Goal: Task Accomplishment & Management: Manage account settings

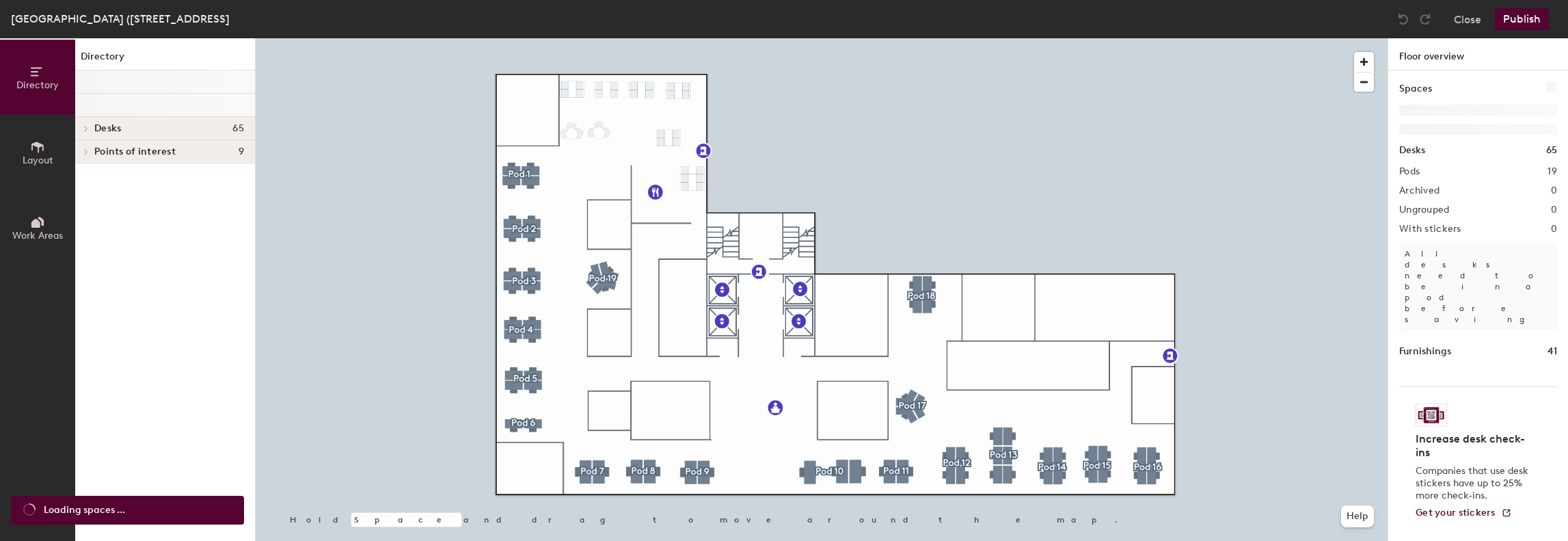
click at [34, 147] on icon at bounding box center [38, 147] width 15 height 15
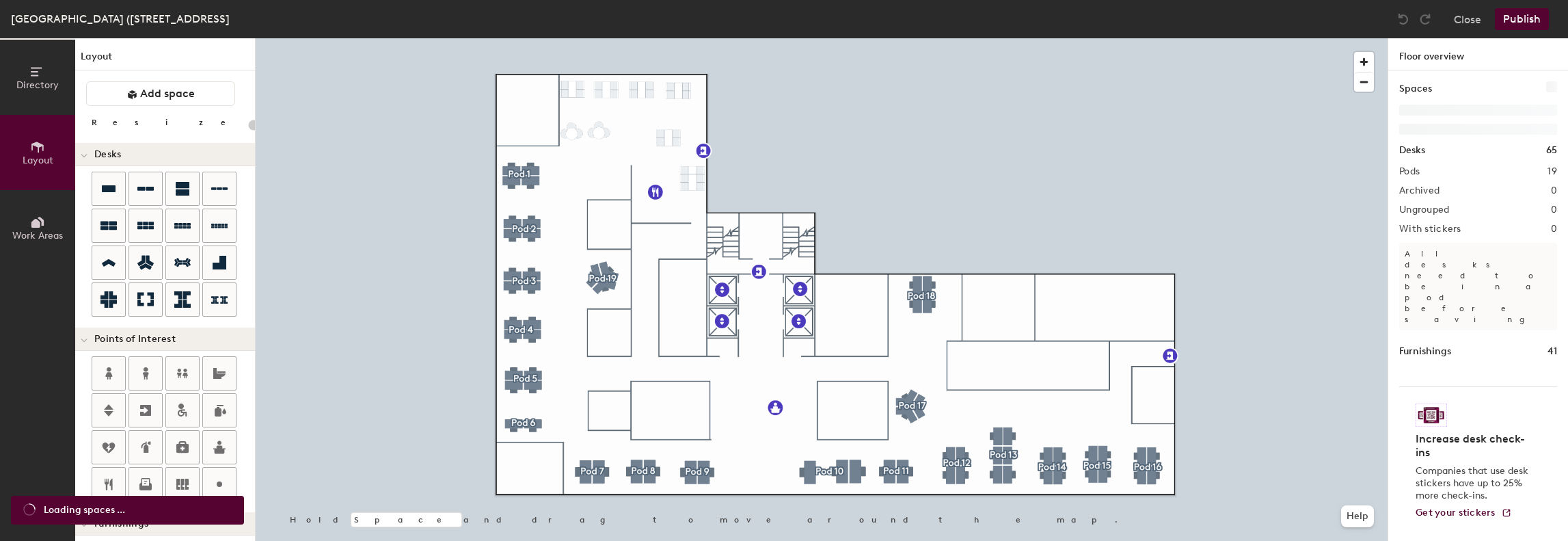
click at [25, 97] on button "Directory" at bounding box center [37, 77] width 75 height 75
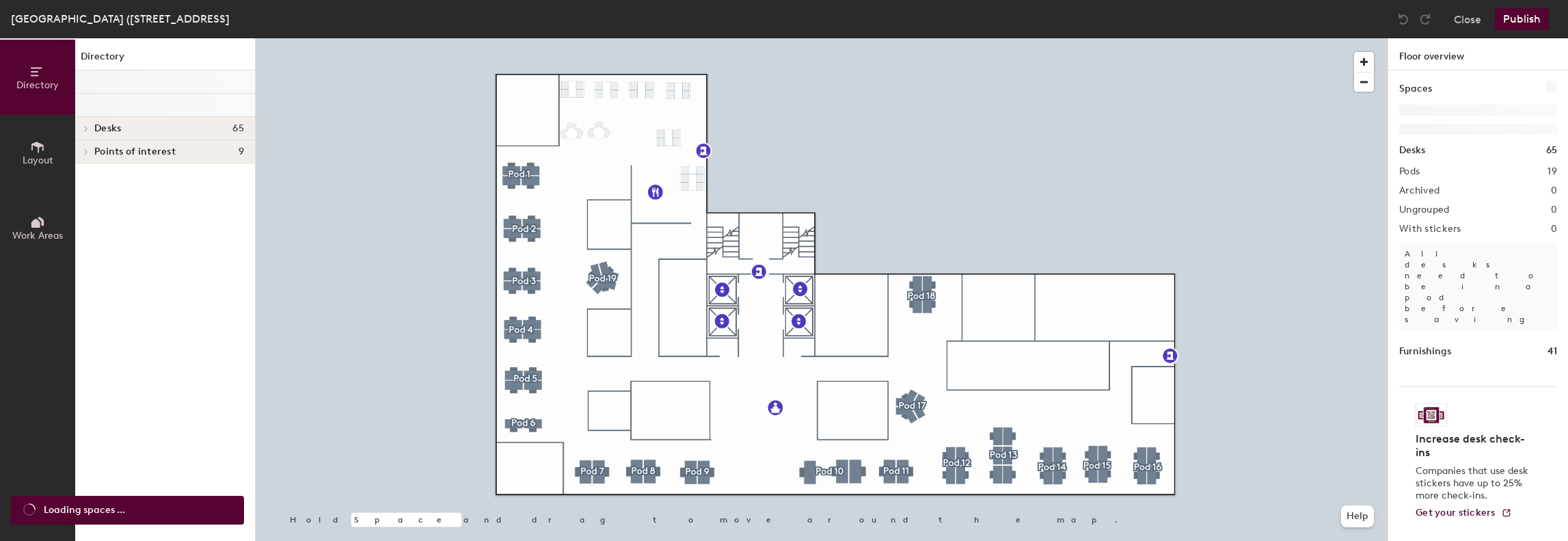
click at [86, 123] on div at bounding box center [84, 128] width 18 height 23
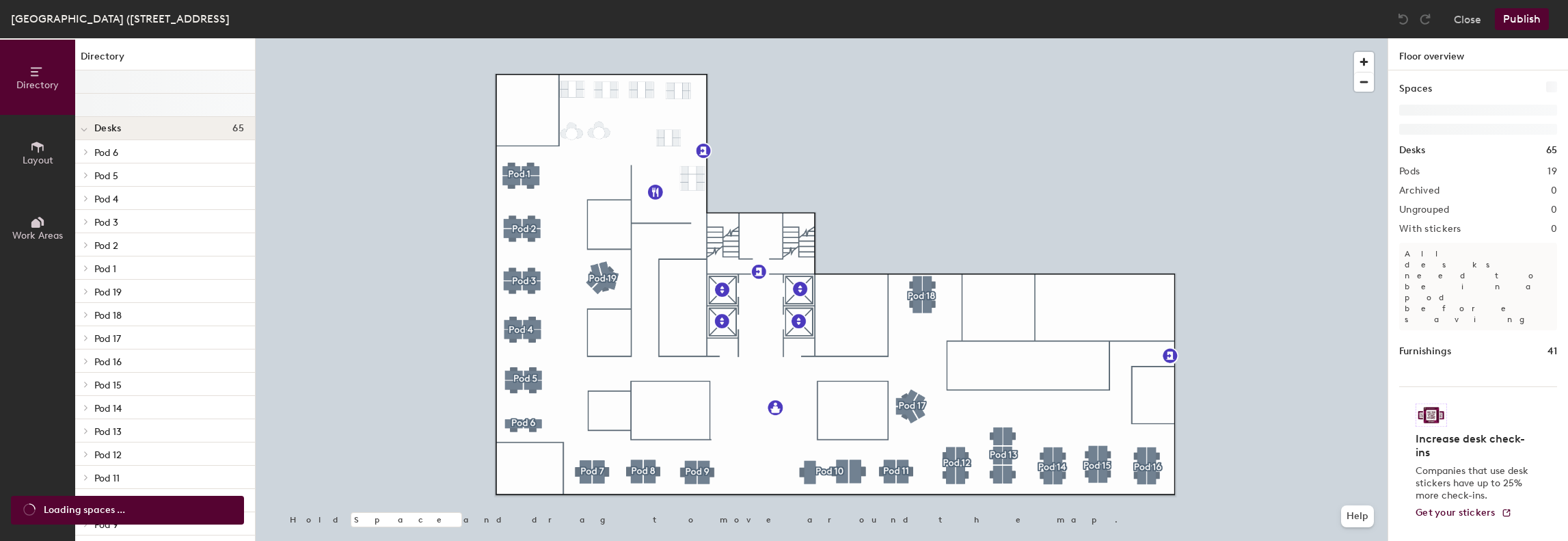
click at [118, 130] on span "Desks" at bounding box center [107, 128] width 26 height 11
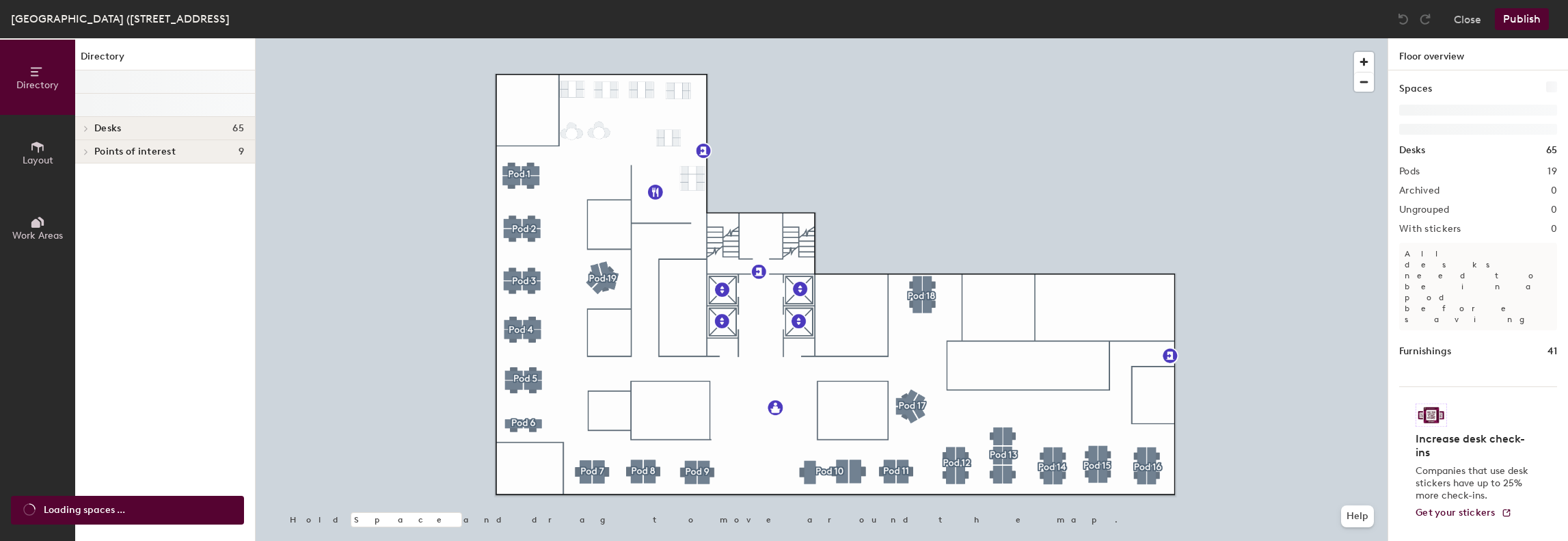
click at [118, 130] on span "Desks" at bounding box center [107, 128] width 26 height 11
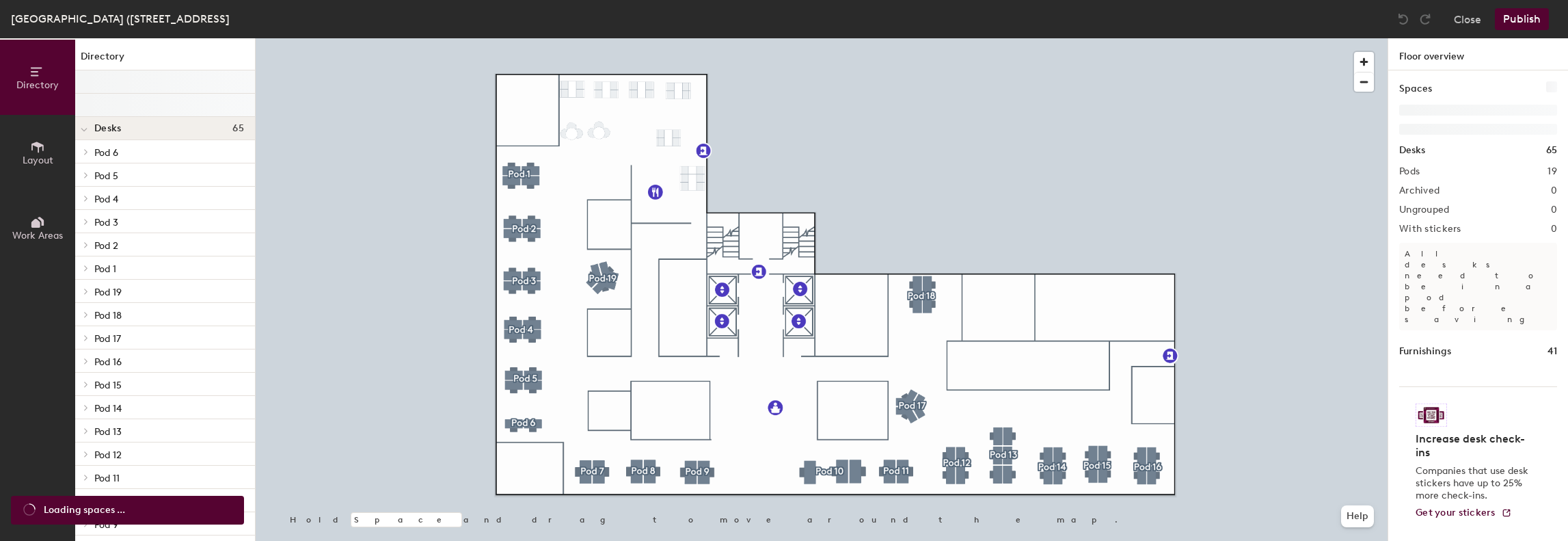
click at [83, 130] on icon at bounding box center [84, 130] width 7 height 5
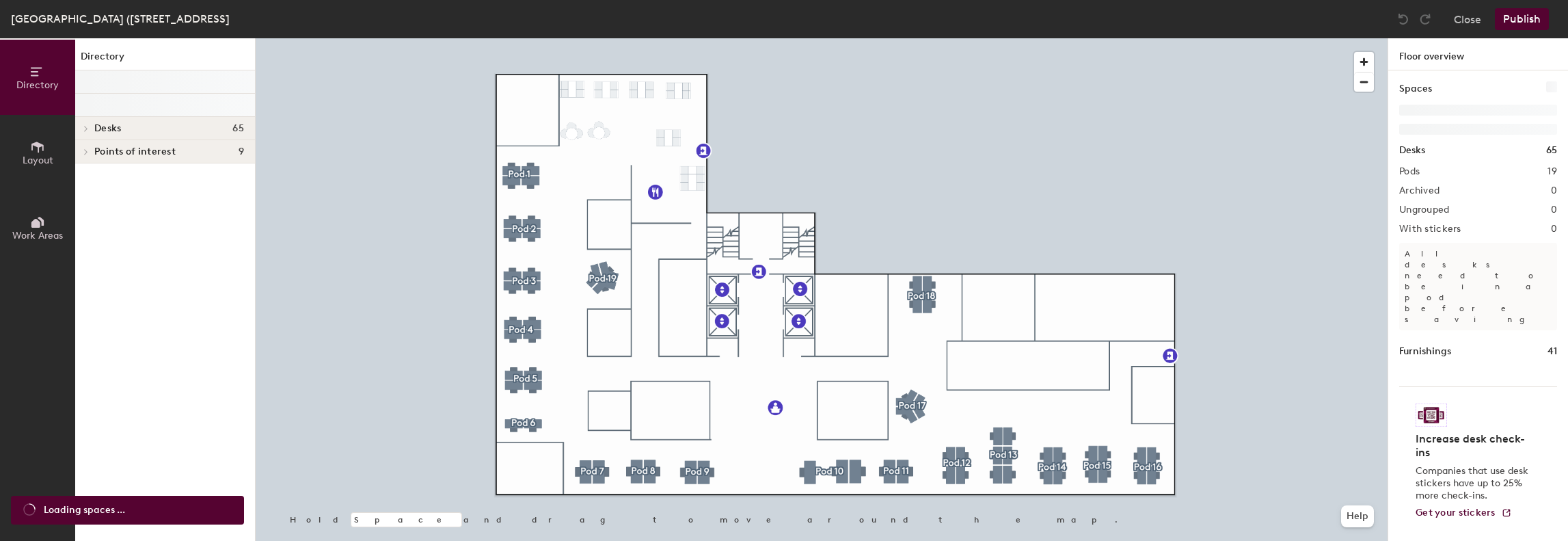
click at [141, 80] on div at bounding box center [165, 81] width 179 height 23
click at [108, 78] on div at bounding box center [165, 81] width 179 height 23
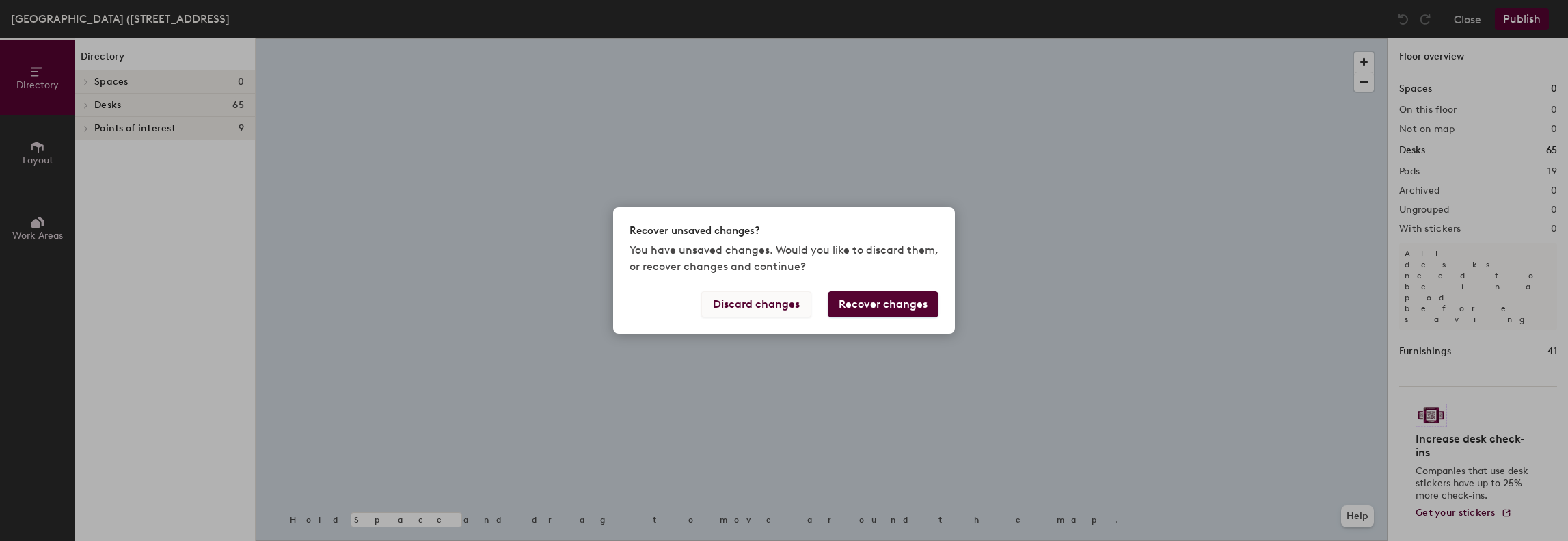
click at [775, 306] on button "Discard changes" at bounding box center [756, 304] width 110 height 26
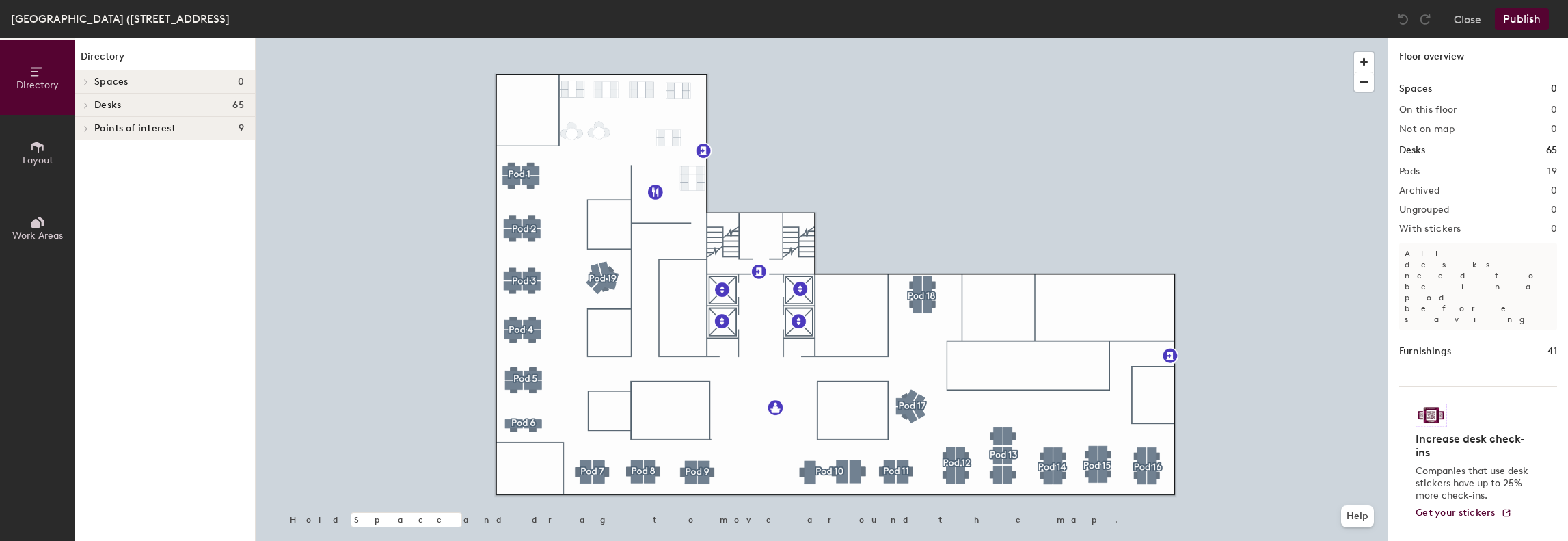
click at [52, 147] on button "Layout" at bounding box center [37, 152] width 75 height 75
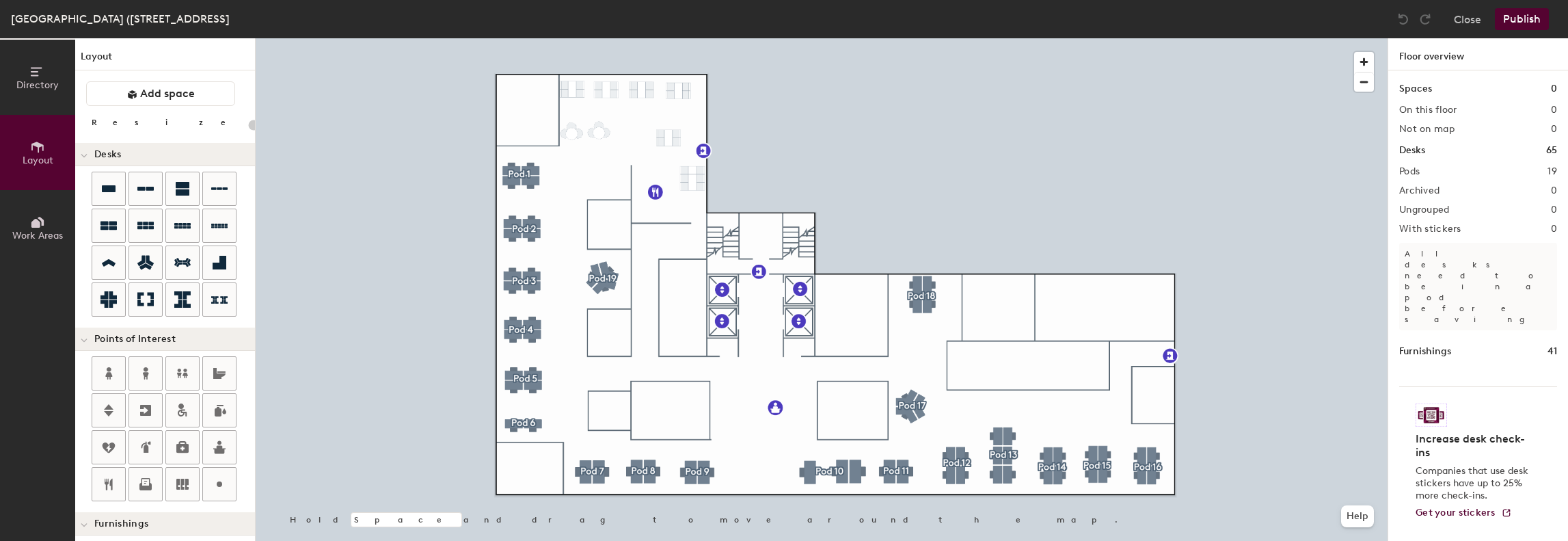
click at [40, 237] on span "Work Areas" at bounding box center [38, 235] width 51 height 12
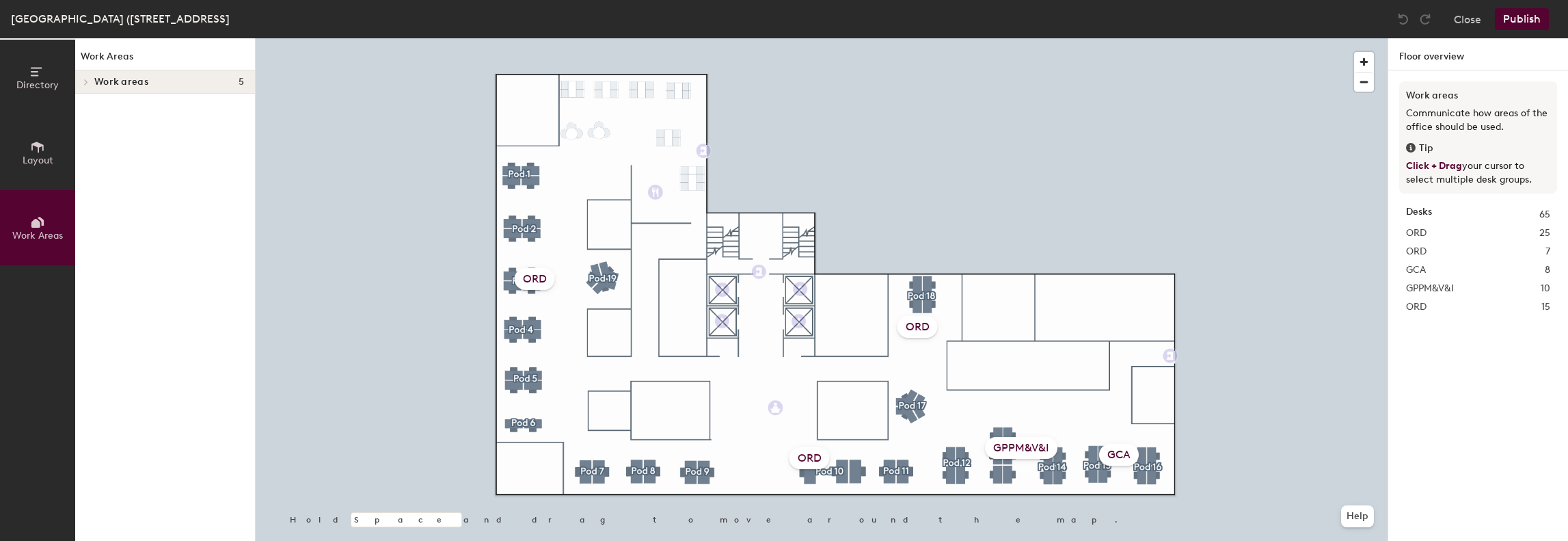
click at [85, 81] on icon at bounding box center [86, 82] width 5 height 7
click at [91, 84] on div at bounding box center [84, 81] width 18 height 23
click at [36, 147] on icon at bounding box center [38, 147] width 15 height 15
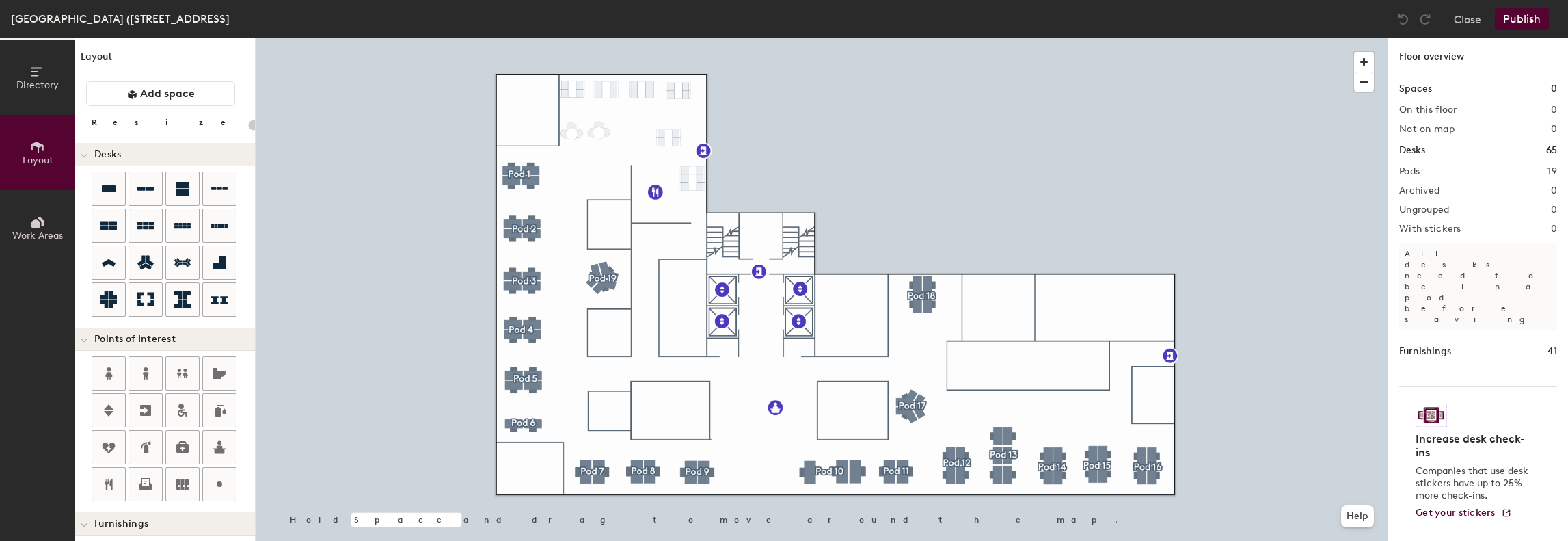
click at [61, 76] on button "Directory" at bounding box center [37, 77] width 75 height 75
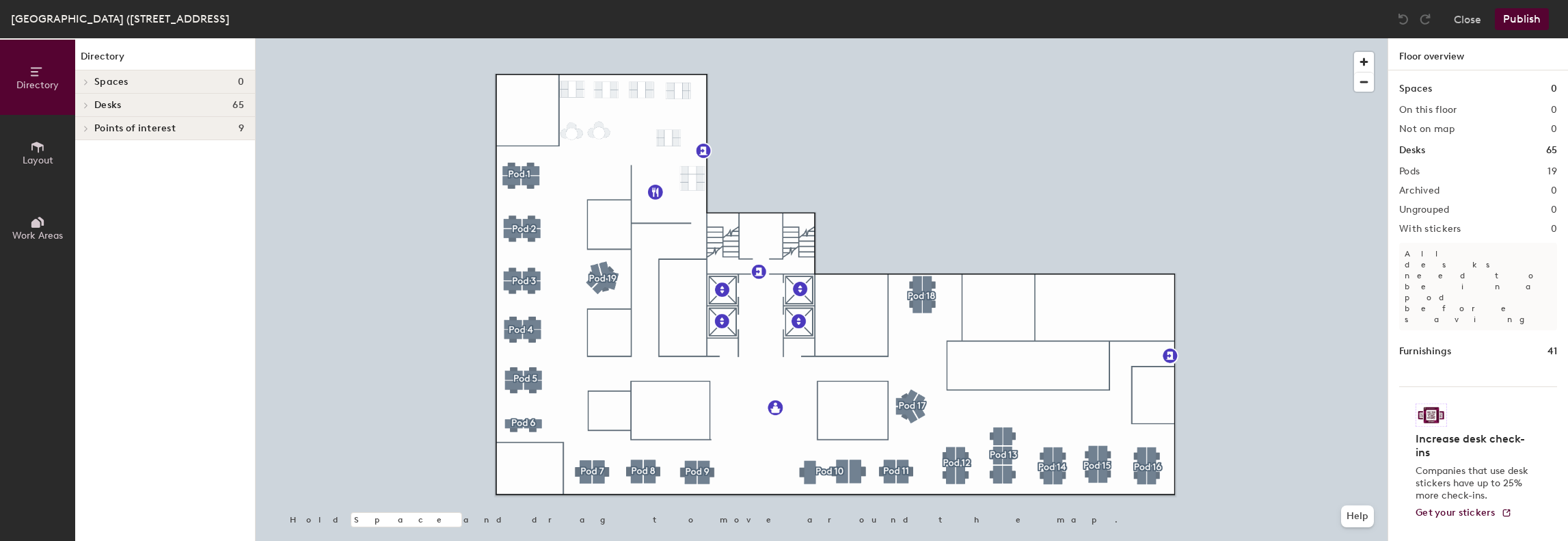
click at [53, 154] on button "Layout" at bounding box center [37, 152] width 75 height 75
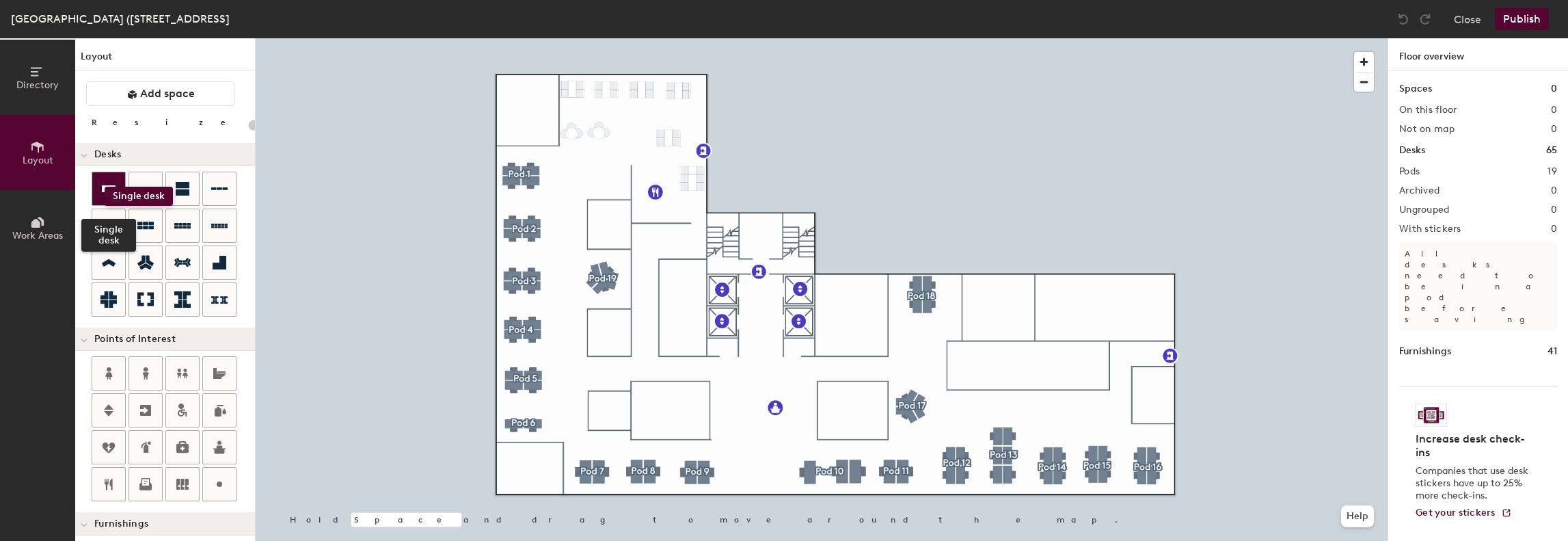
drag, startPoint x: 123, startPoint y: 184, endPoint x: 105, endPoint y: 184, distance: 18.0
click at [105, 186] on div at bounding box center [108, 188] width 33 height 33
click at [108, 184] on icon at bounding box center [108, 188] width 16 height 16
click at [104, 192] on icon at bounding box center [108, 188] width 16 height 16
type input "120"
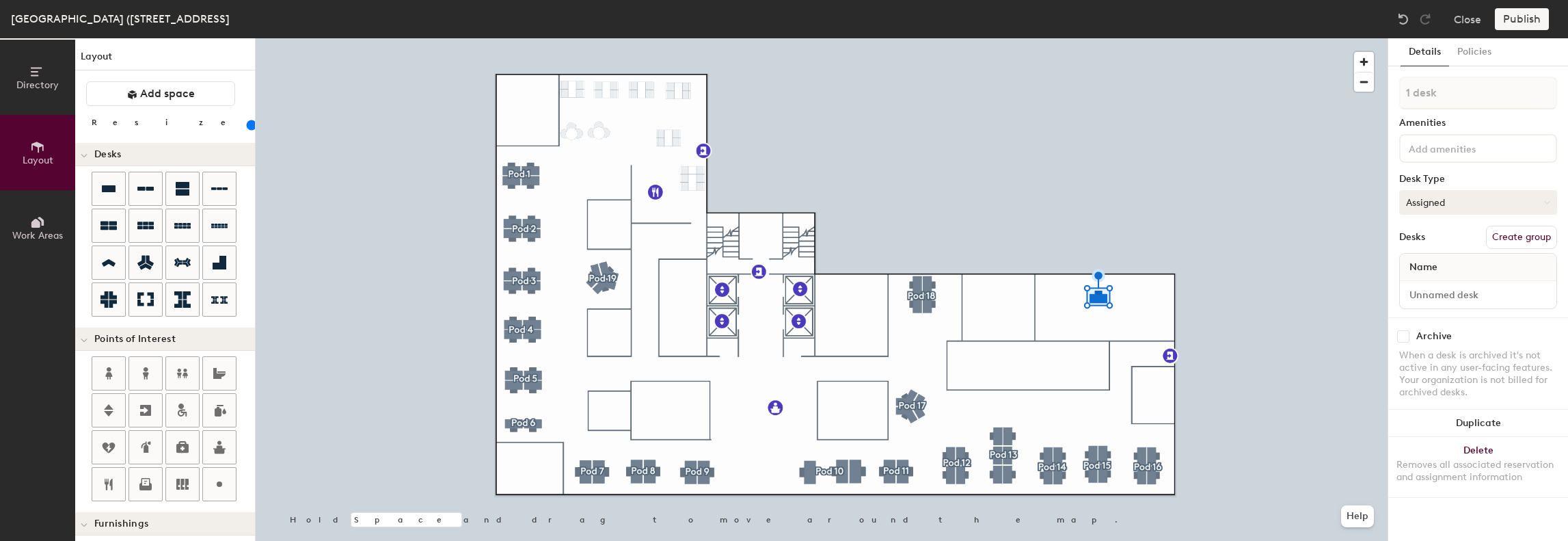
click at [1463, 195] on button "Assigned" at bounding box center [1478, 201] width 157 height 25
click at [1460, 28] on button "Close" at bounding box center [1467, 19] width 27 height 22
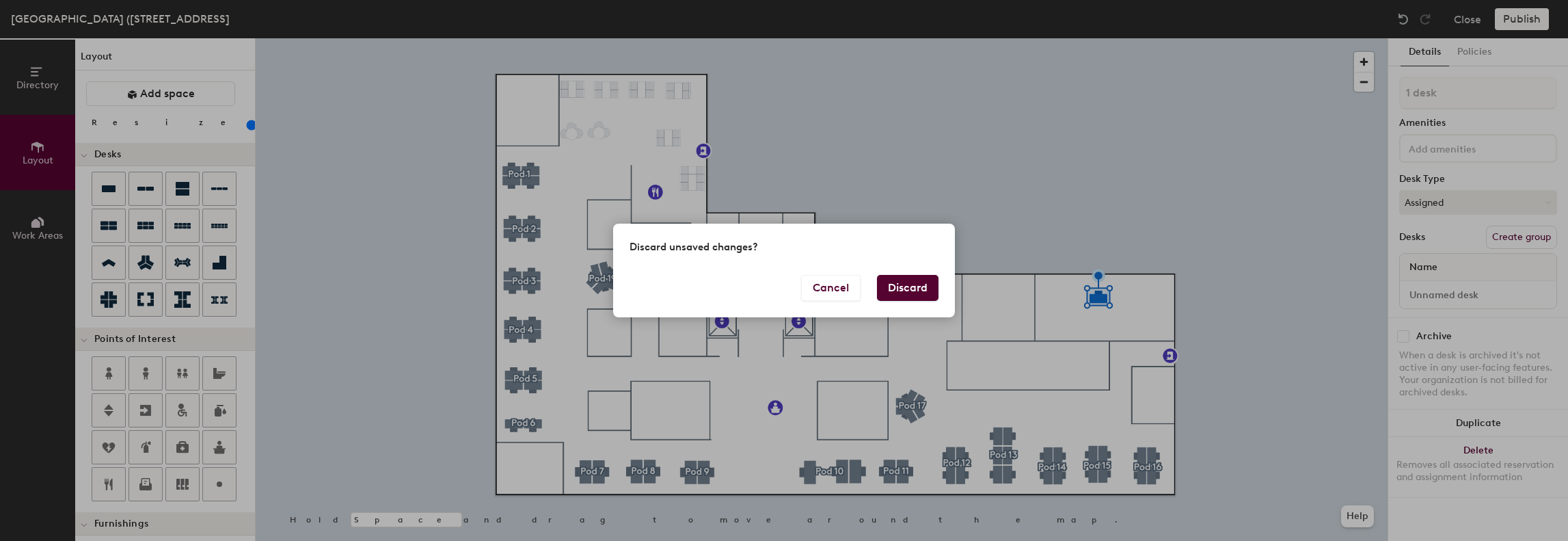
click at [907, 281] on button "Discard" at bounding box center [908, 288] width 62 height 26
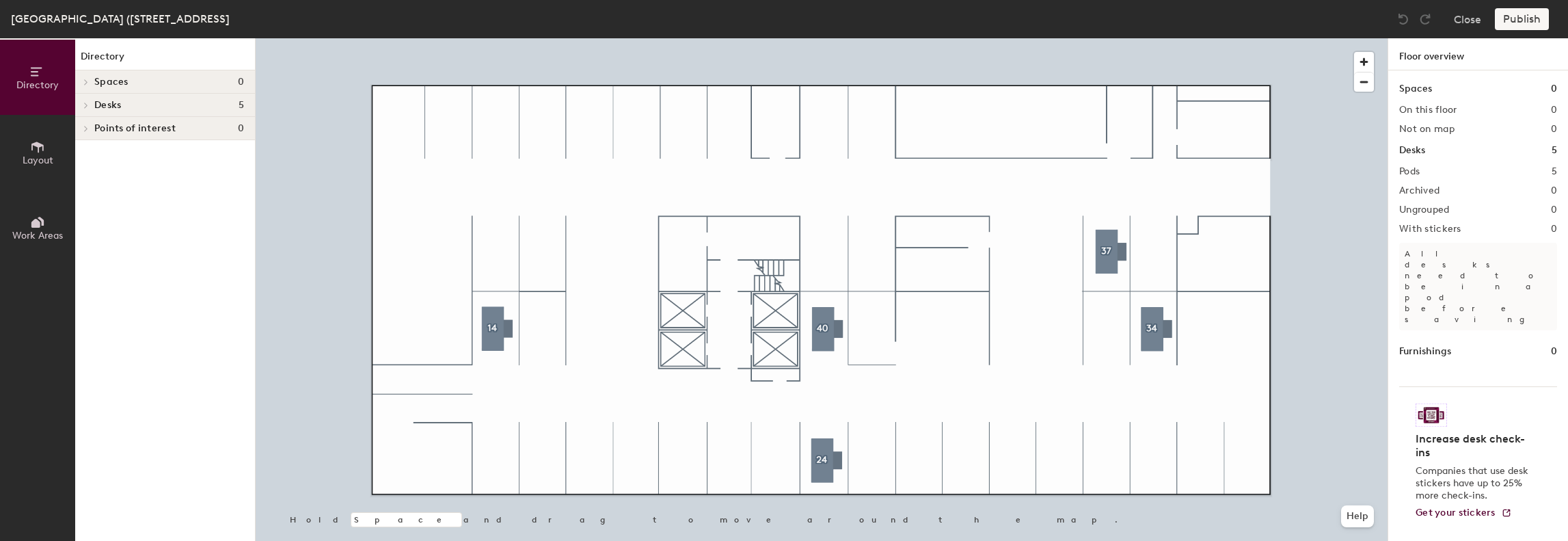
click at [26, 241] on button "Work Areas" at bounding box center [37, 227] width 75 height 75
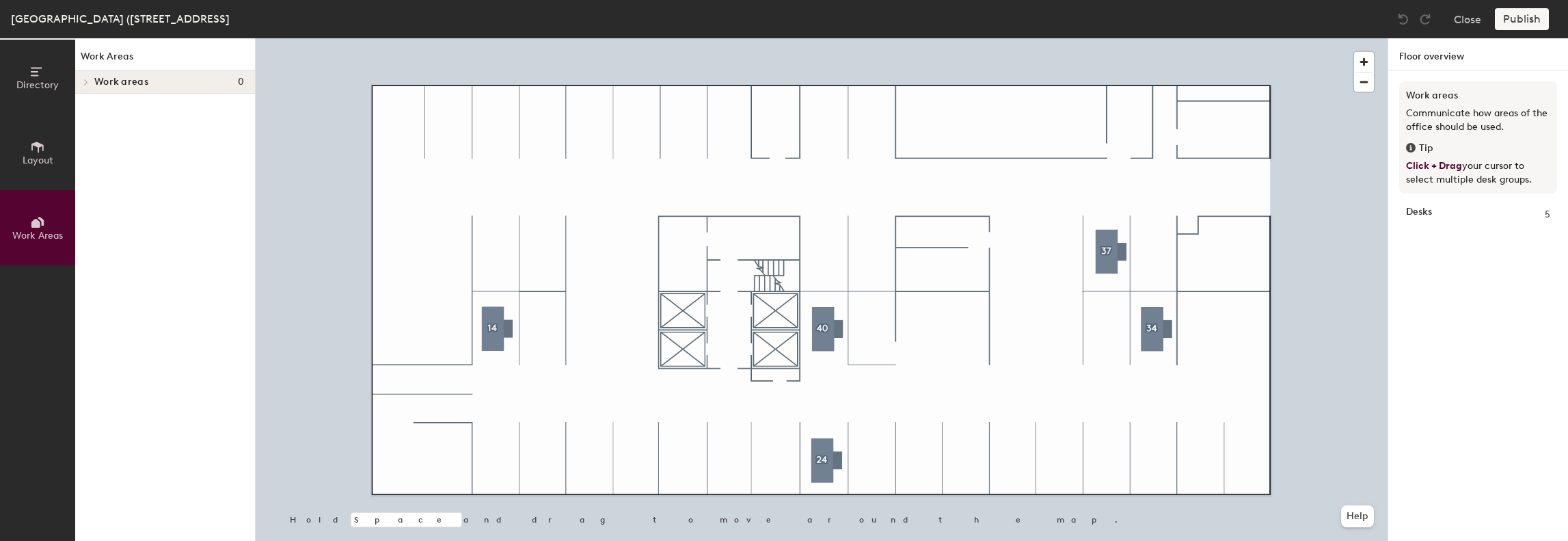
click at [47, 154] on span "Layout" at bounding box center [38, 160] width 30 height 12
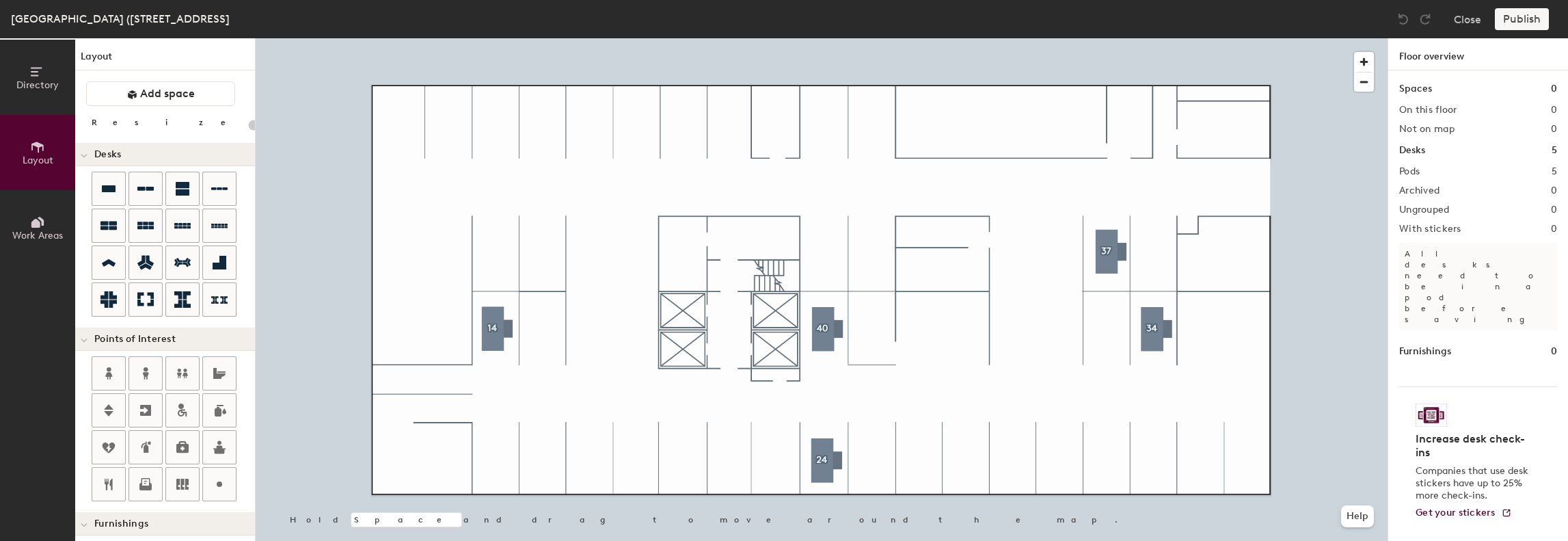
click at [47, 82] on span "Directory" at bounding box center [37, 86] width 42 height 12
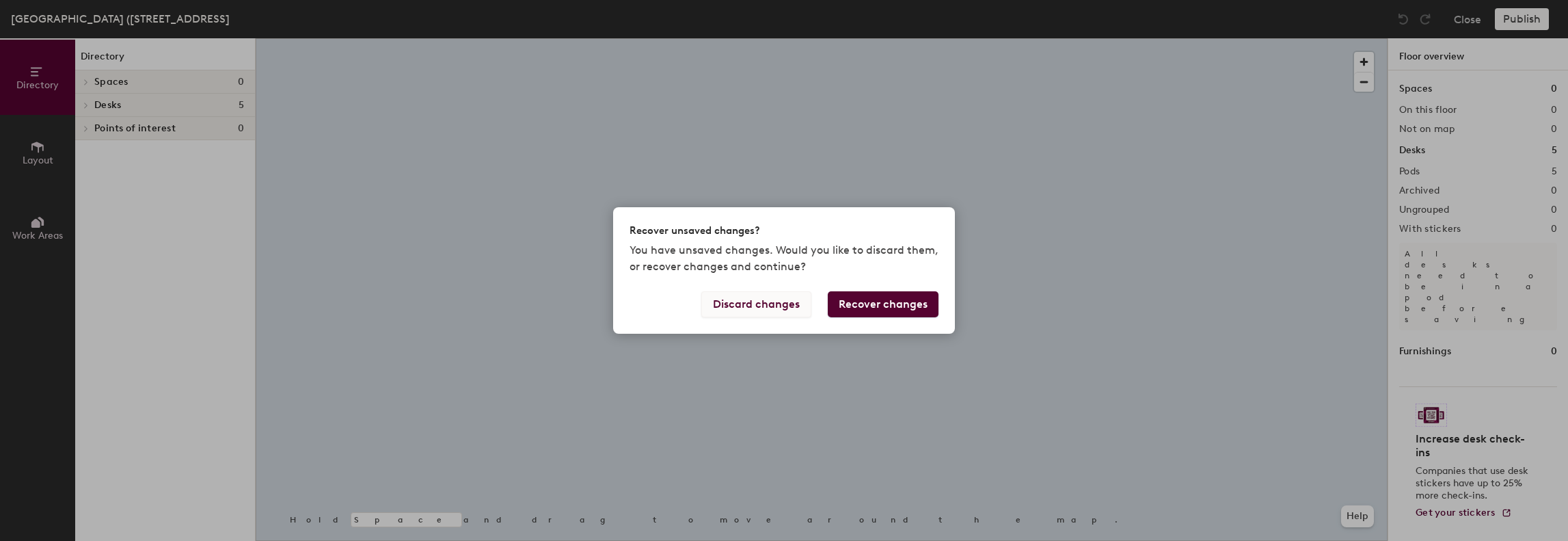
click at [786, 310] on button "Discard changes" at bounding box center [756, 304] width 110 height 26
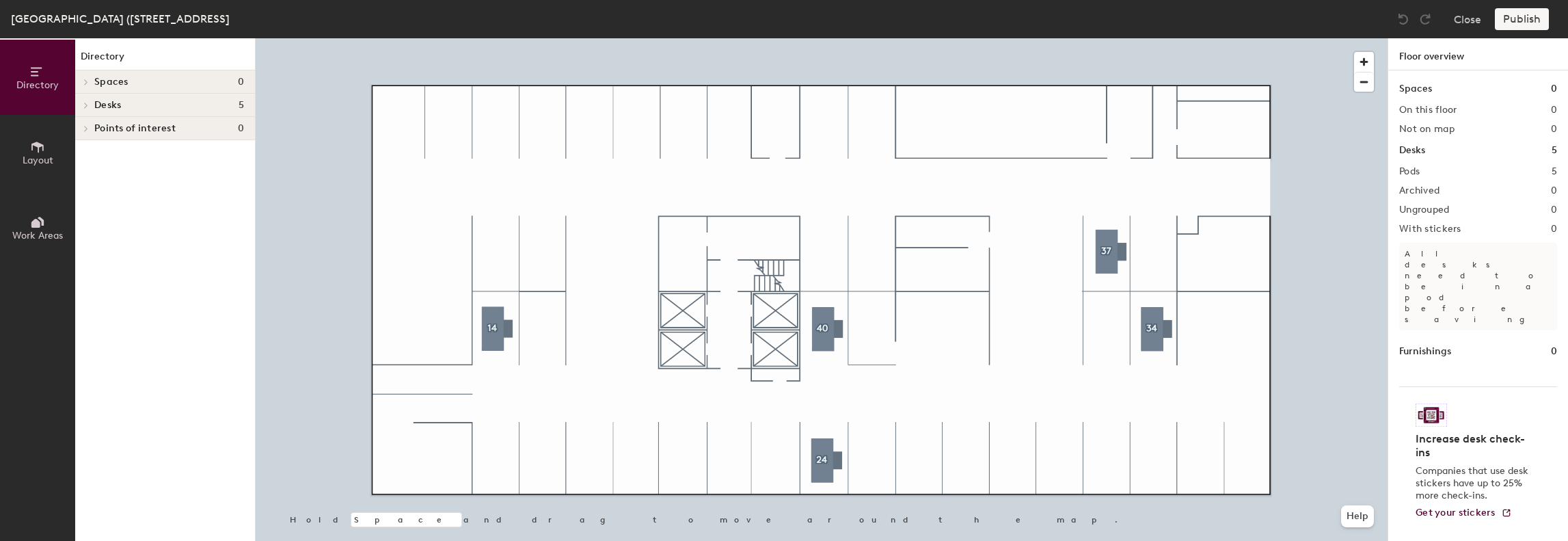
click at [48, 230] on span "Work Areas" at bounding box center [38, 235] width 51 height 12
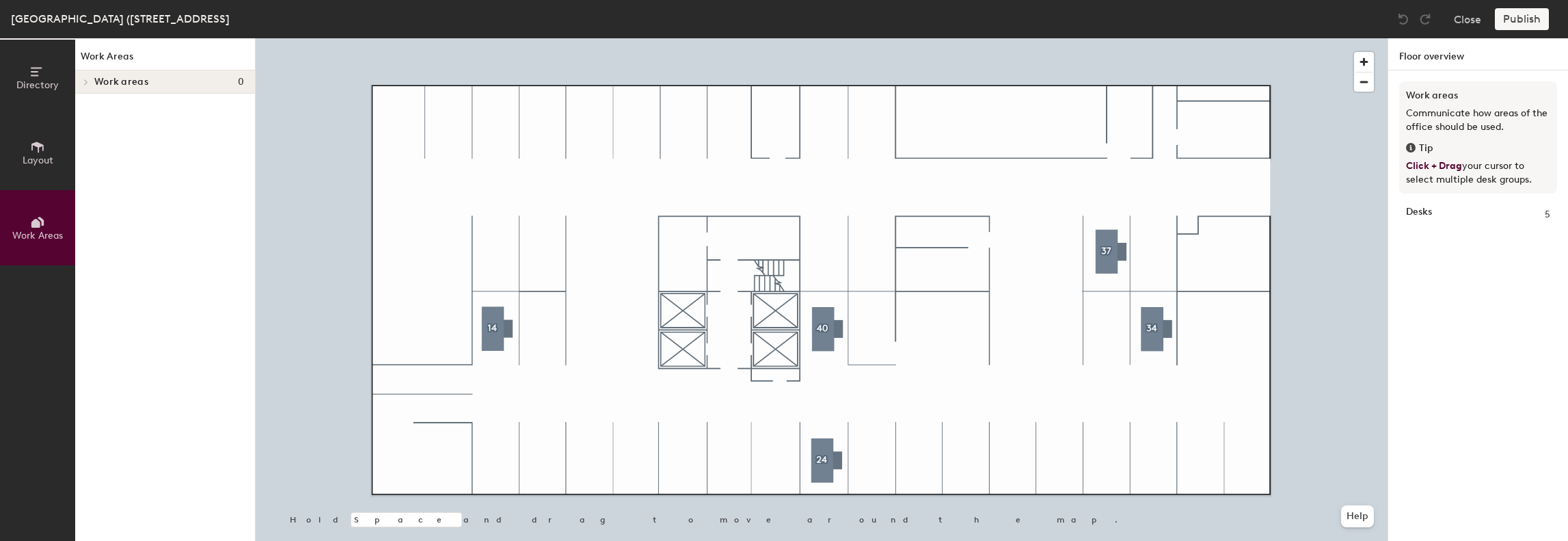
click at [44, 161] on span "Layout" at bounding box center [38, 160] width 30 height 12
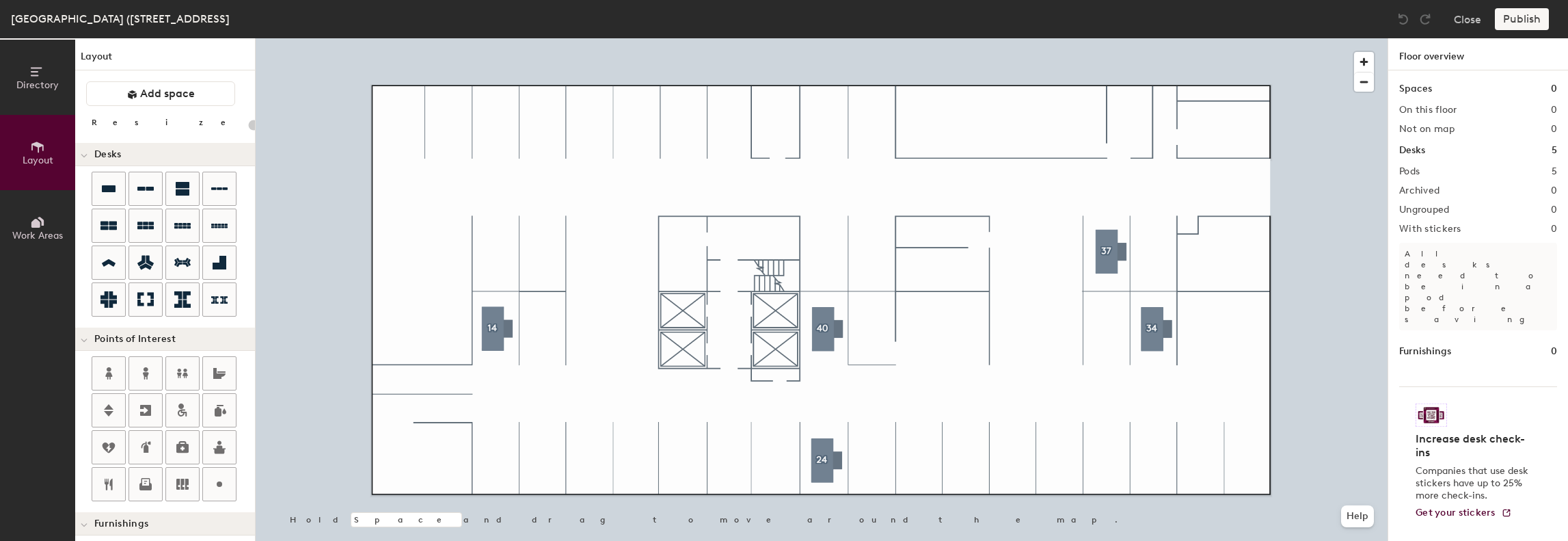
click at [52, 207] on button "Work Areas" at bounding box center [37, 227] width 75 height 75
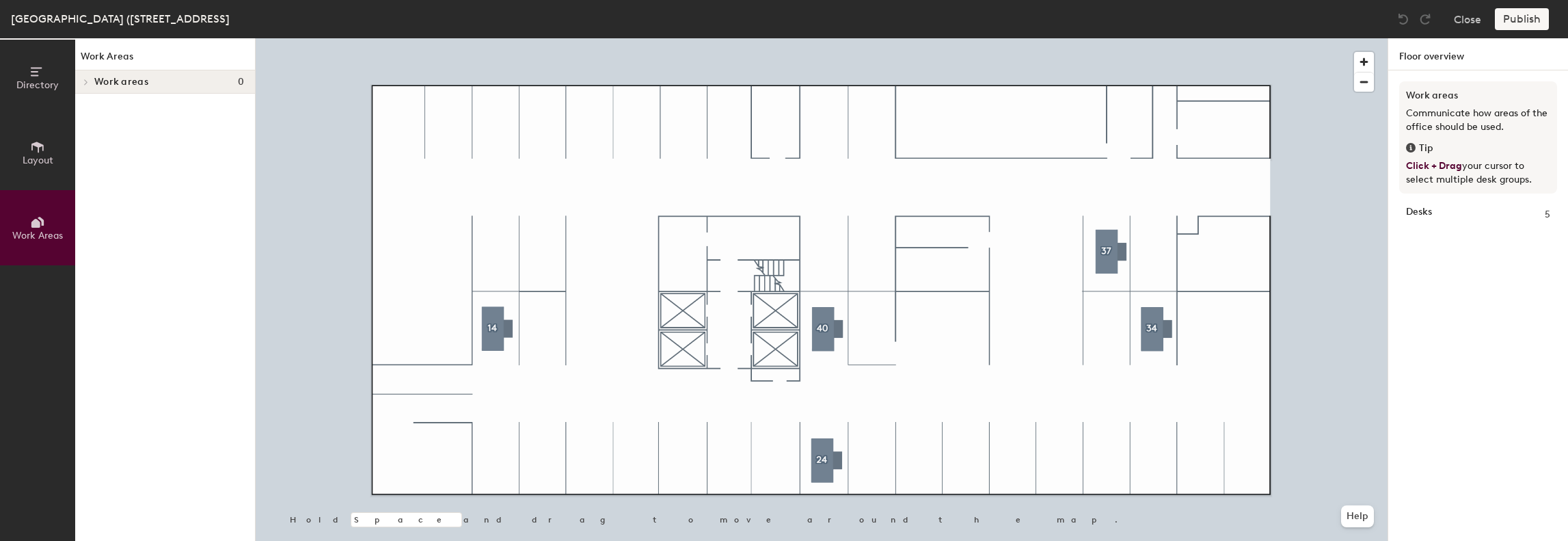
click at [48, 168] on button "Layout" at bounding box center [37, 152] width 75 height 75
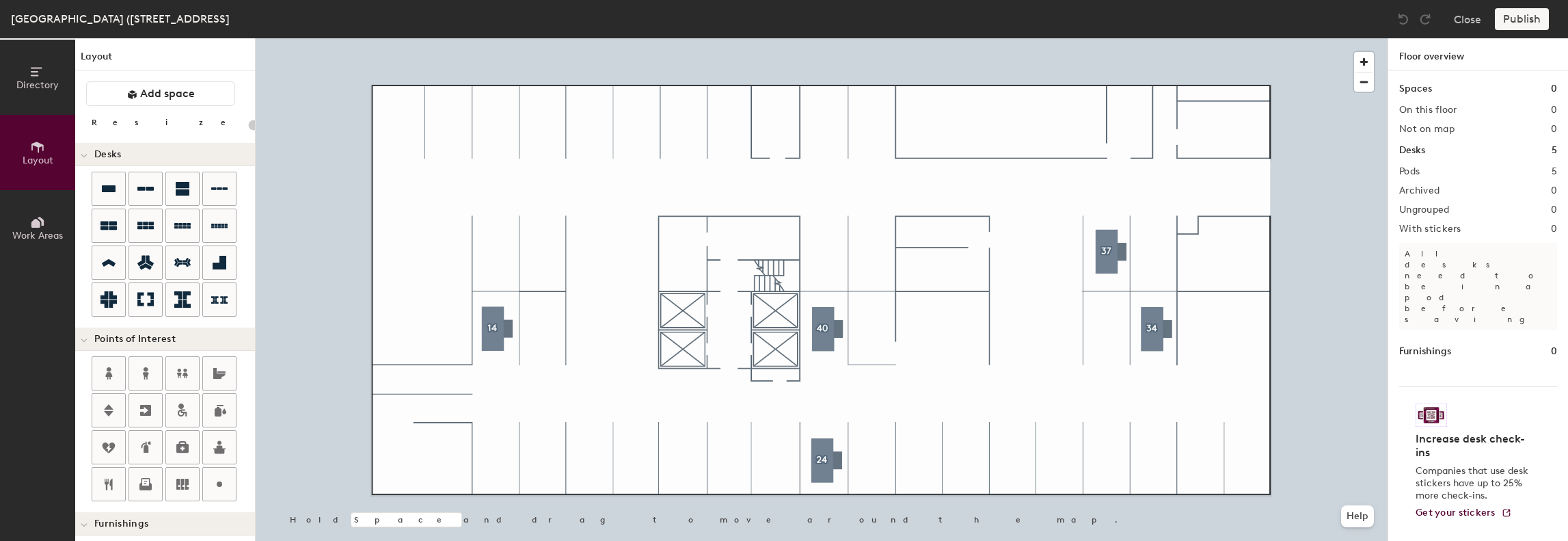
click at [33, 97] on button "Directory" at bounding box center [37, 77] width 75 height 75
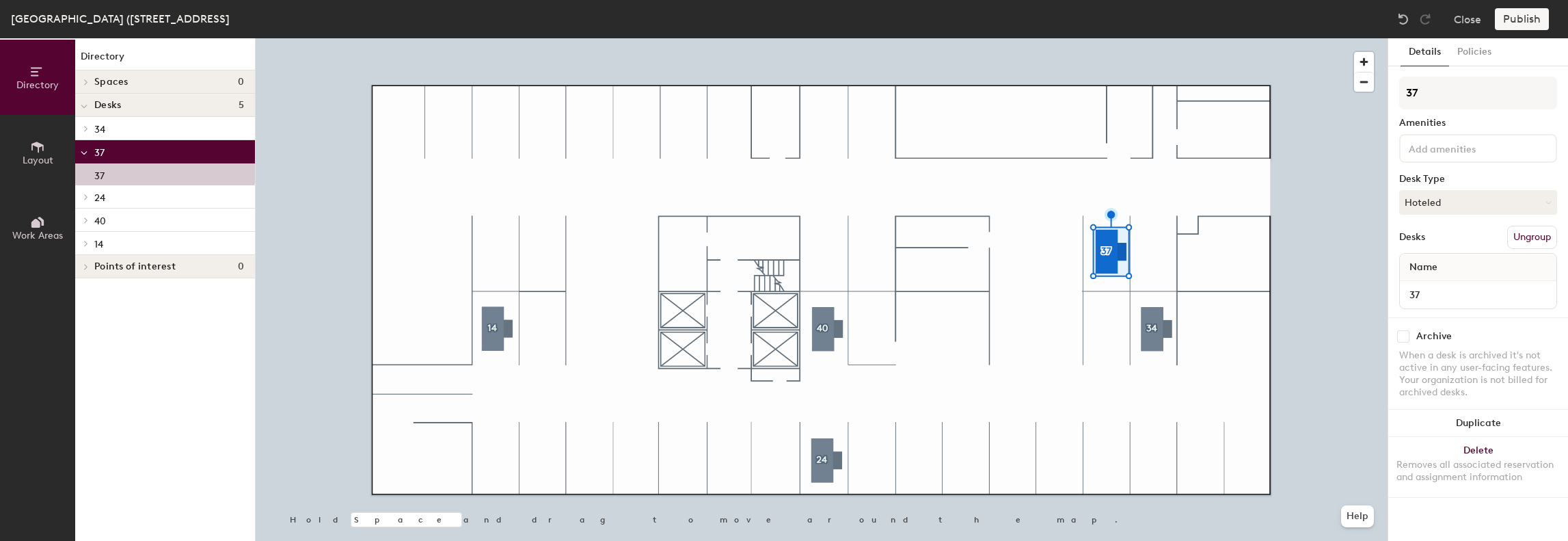
click at [1024, 30] on div "Barcelona (Diagonal 601), Parking Floor 1 Close Publish" at bounding box center [784, 19] width 1568 height 38
click at [1481, 14] on button "Close" at bounding box center [1467, 19] width 27 height 22
